Goal: Information Seeking & Learning: Learn about a topic

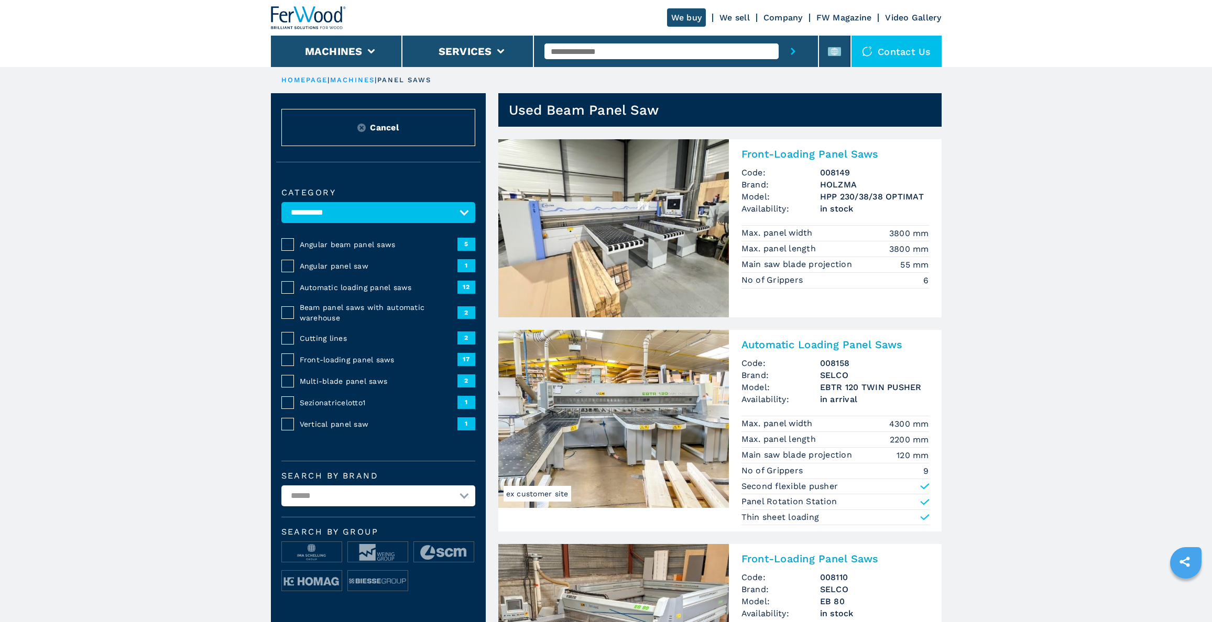
select select "**********"
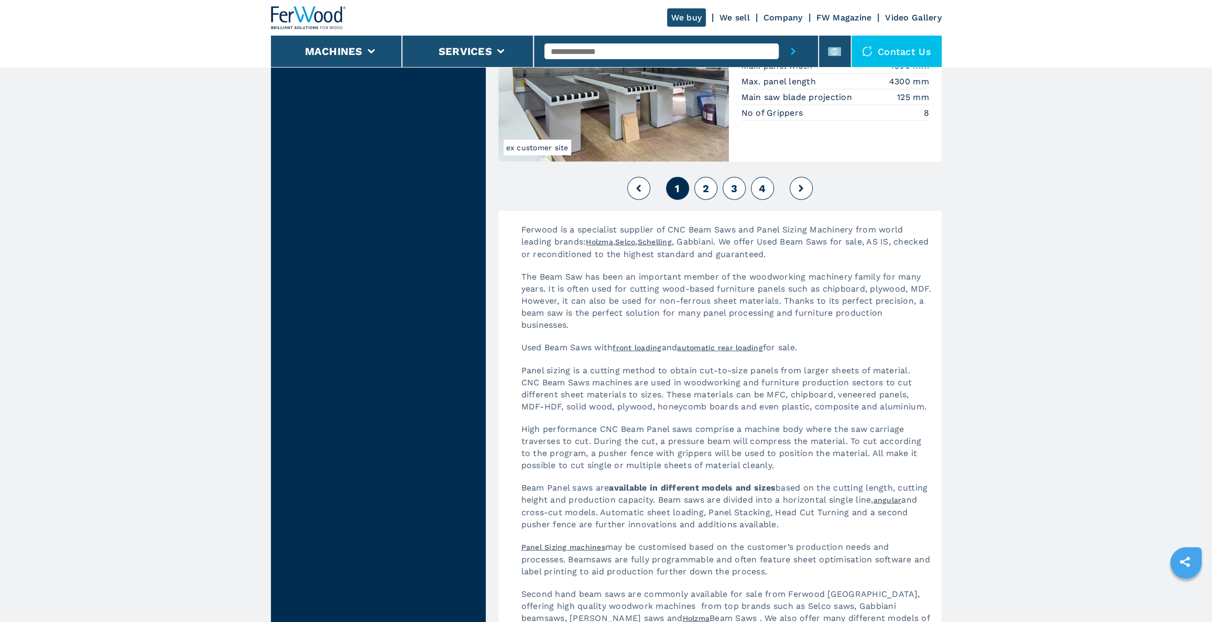
scroll to position [1893, 0]
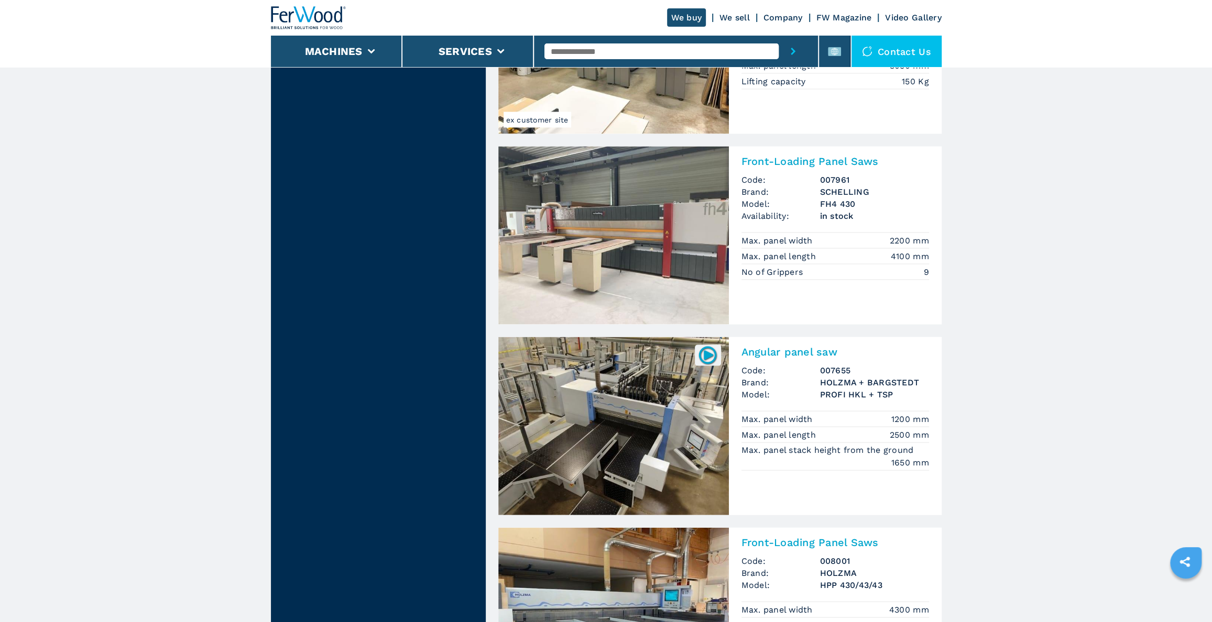
click at [645, 257] on img at bounding box center [613, 236] width 231 height 178
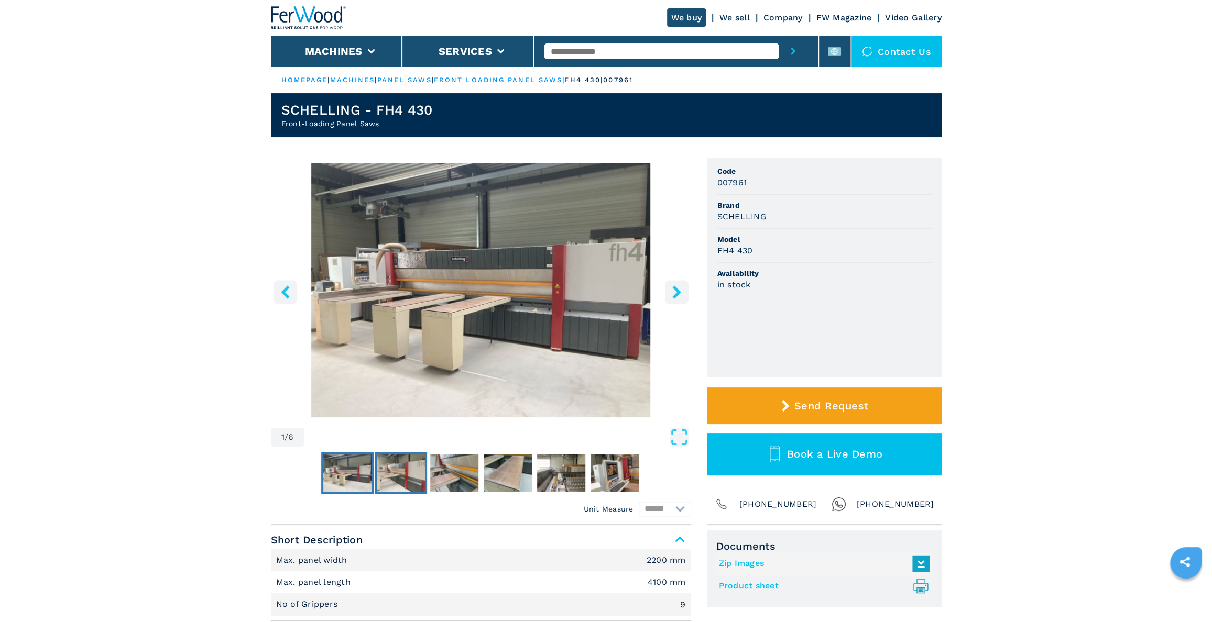
click at [396, 472] on img "Go to Slide 2" at bounding box center [401, 473] width 48 height 38
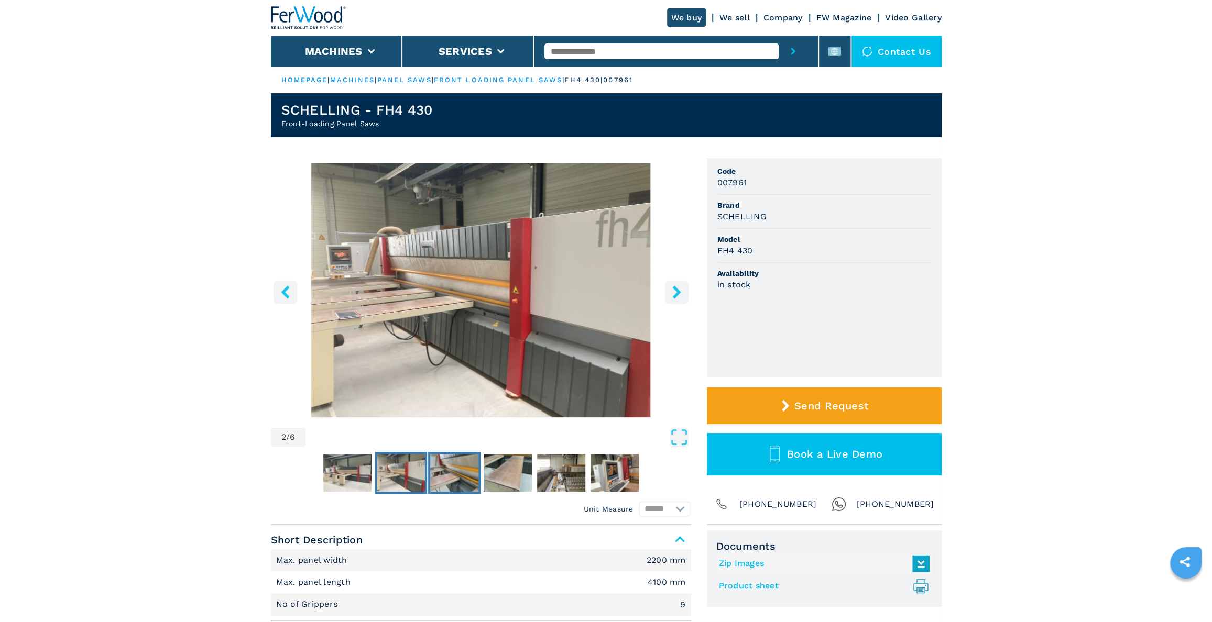
click at [454, 477] on img "Go to Slide 3" at bounding box center [454, 473] width 48 height 38
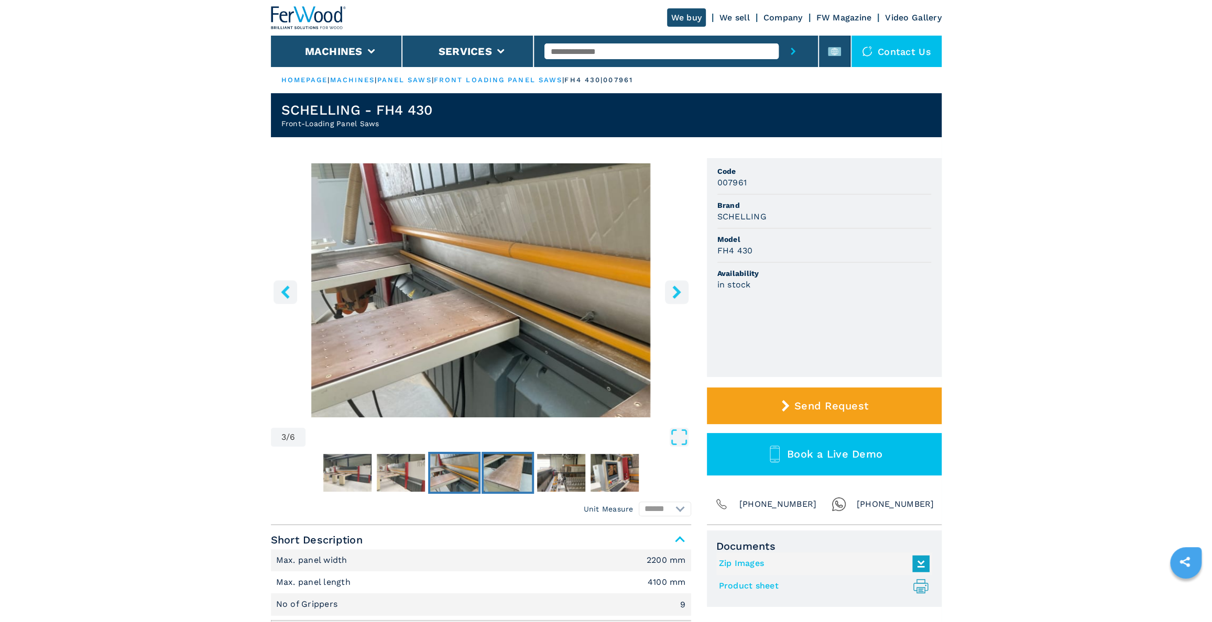
click at [502, 478] on img "Go to Slide 4" at bounding box center [508, 473] width 48 height 38
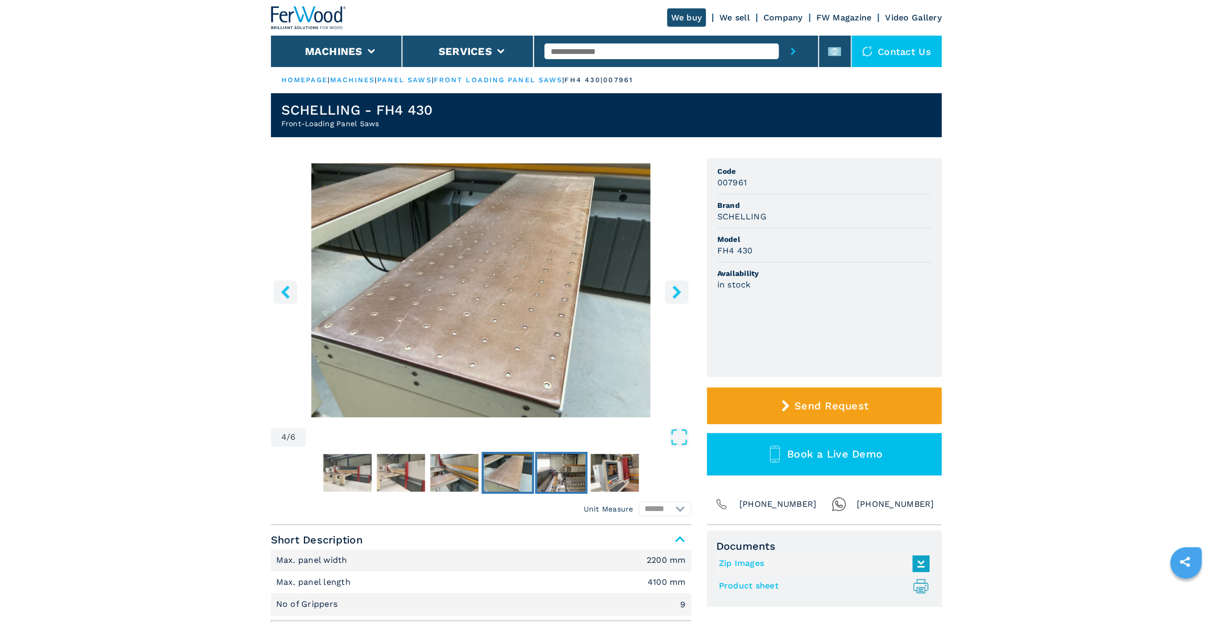
click at [568, 482] on img "Go to Slide 5" at bounding box center [561, 473] width 48 height 38
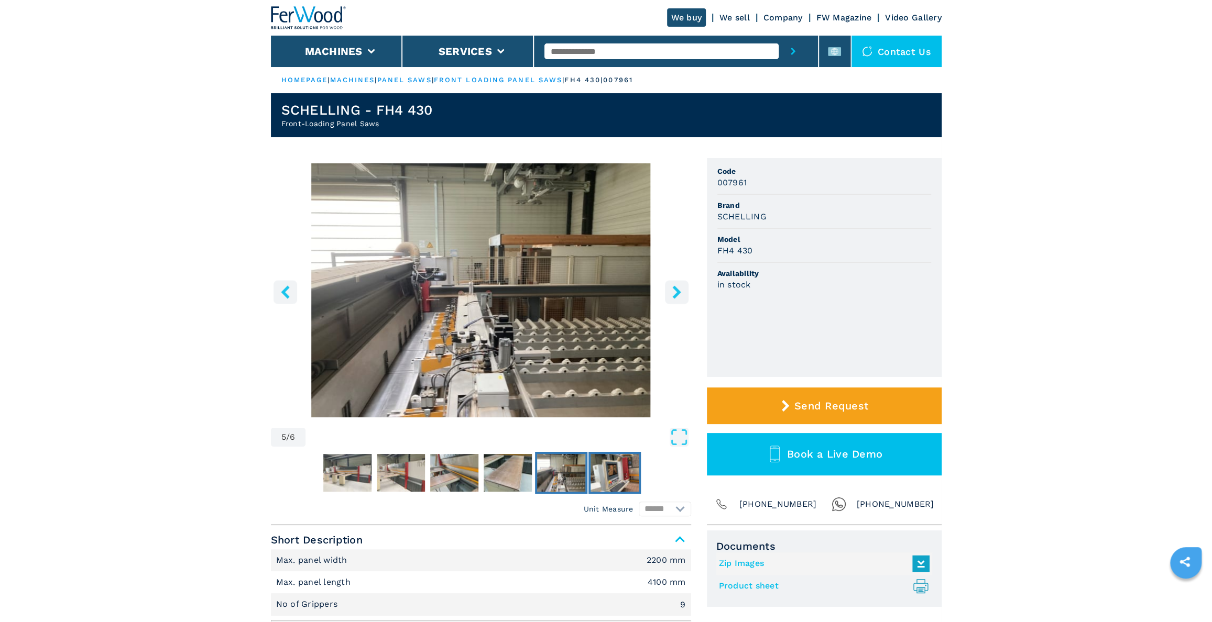
click at [602, 478] on img "Go to Slide 6" at bounding box center [614, 473] width 48 height 38
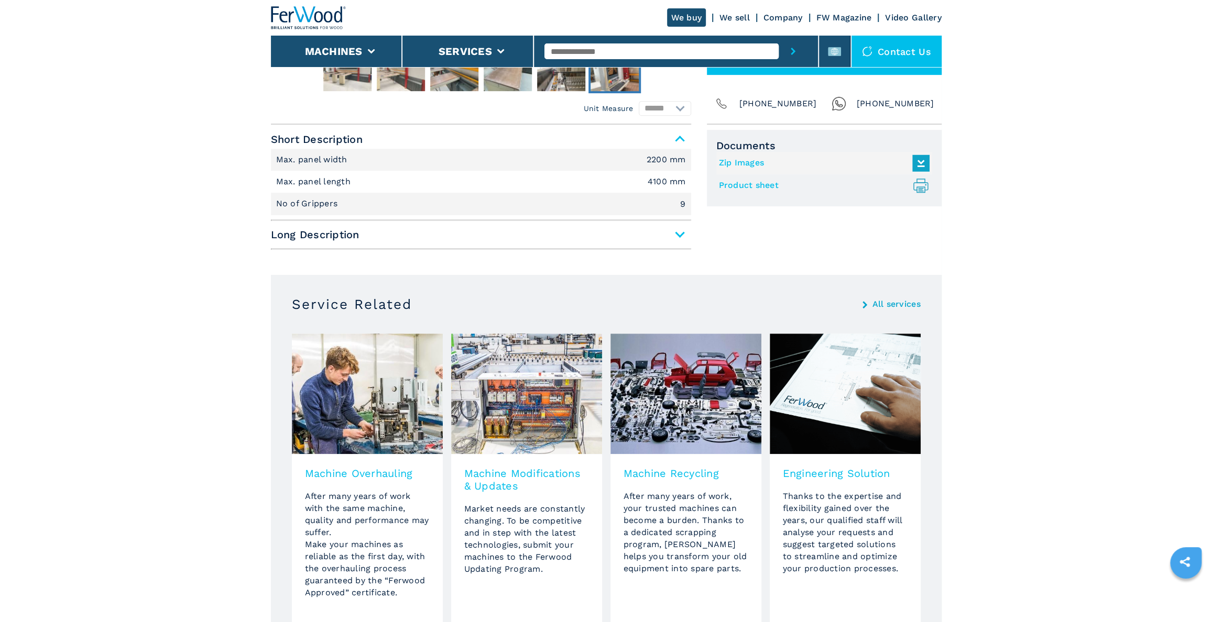
scroll to position [408, 0]
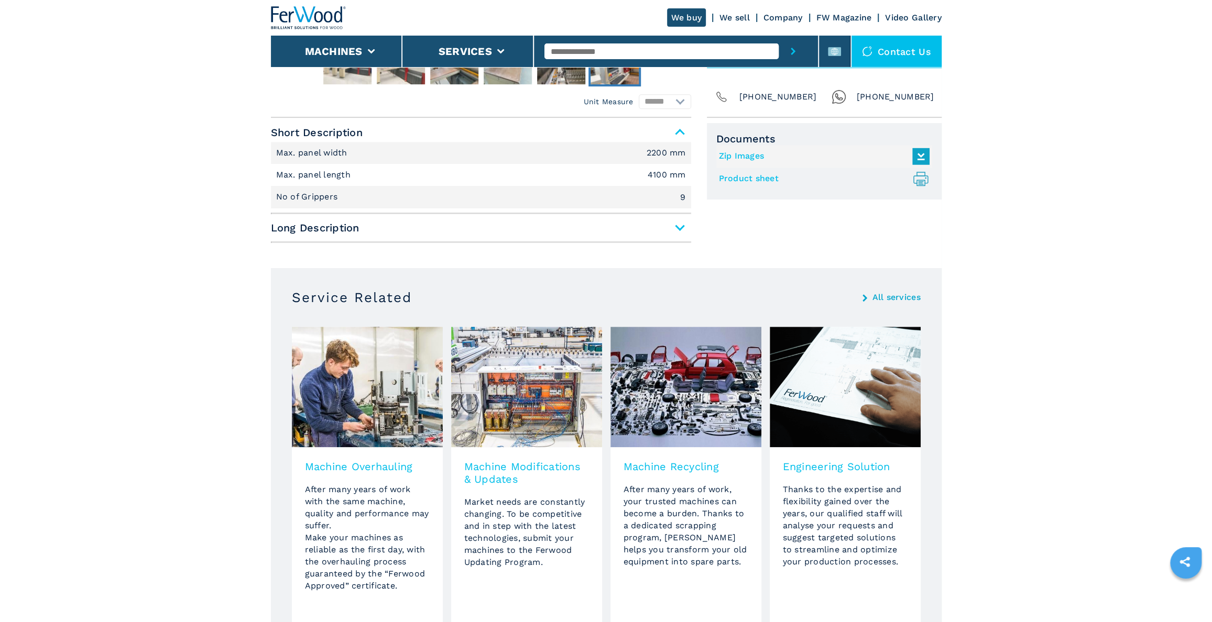
click at [680, 227] on span "Long Description" at bounding box center [481, 227] width 420 height 19
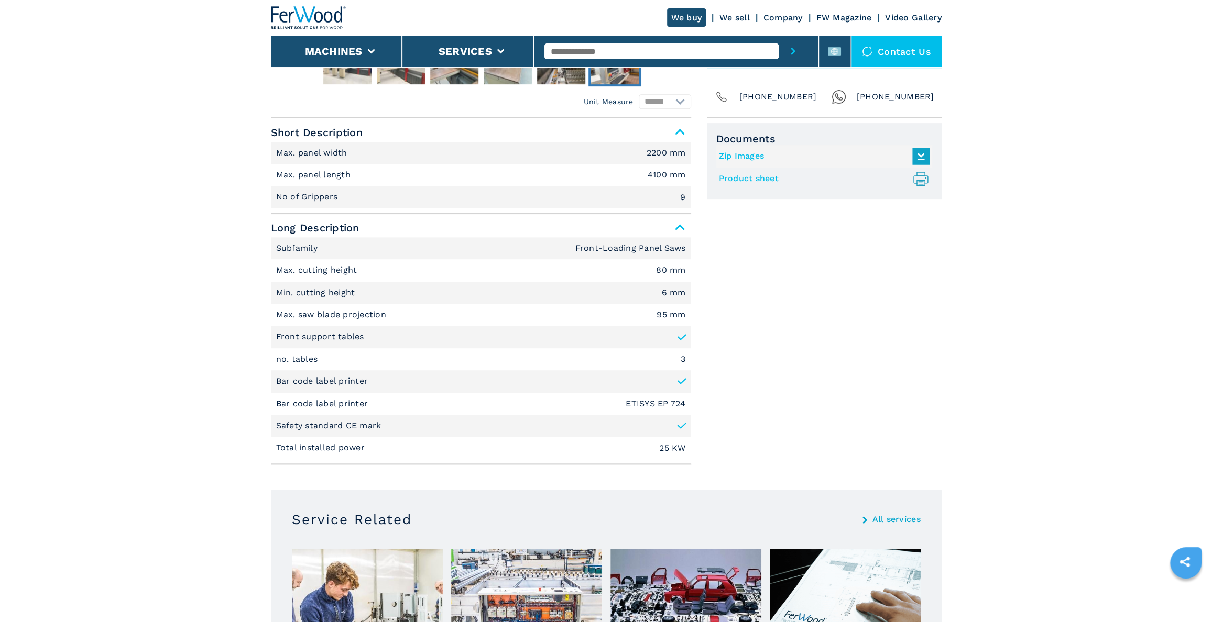
click at [921, 180] on icon ".prefix__st0{stroke-linecap:round;stroke-linejoin:round}.prefix__st0,.prefix__s…" at bounding box center [920, 178] width 17 height 17
click at [921, 155] on icon at bounding box center [920, 154] width 12 height 9
